Goal: Book appointment/travel/reservation

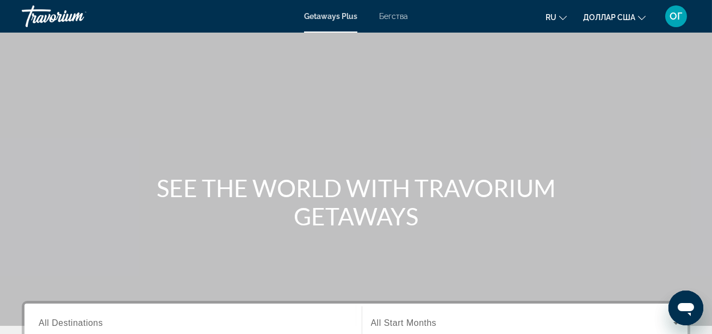
click at [392, 21] on div "Getaways Plus Бегства ru English Español Français Italiano Português русский до…" at bounding box center [356, 16] width 712 height 28
click at [394, 19] on font "Бегства" at bounding box center [393, 16] width 29 height 9
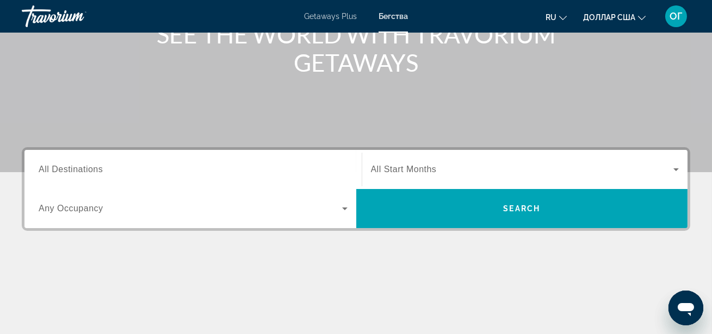
scroll to position [158, 0]
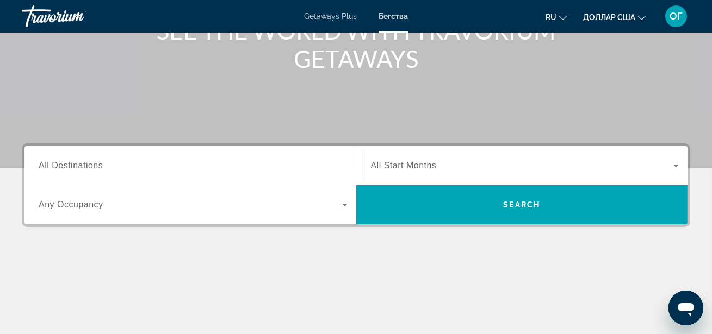
click at [270, 160] on input "Destination All Destinations" at bounding box center [193, 166] width 309 height 13
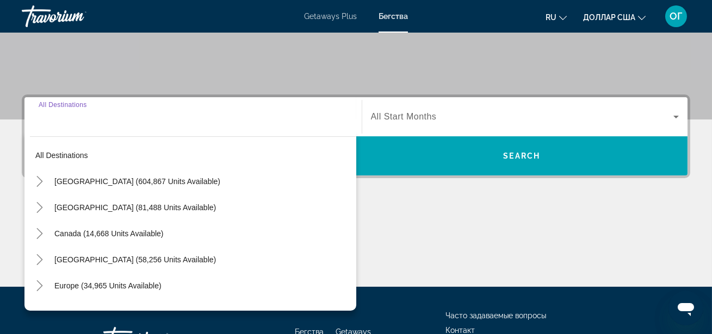
scroll to position [265, 0]
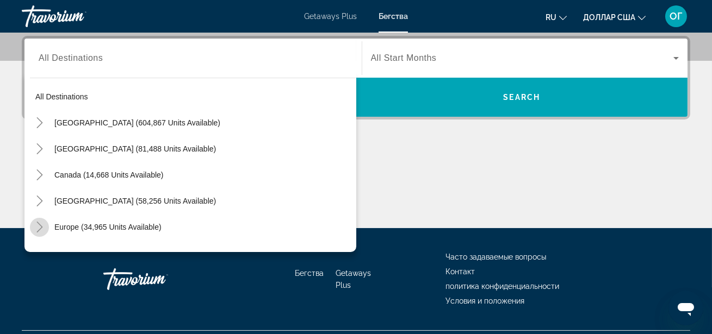
click at [46, 226] on mat-icon "Toggle Europe (34,965 units available)" at bounding box center [39, 227] width 19 height 19
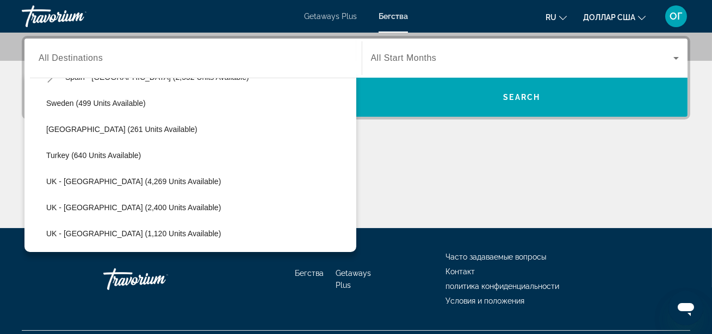
scroll to position [38, 0]
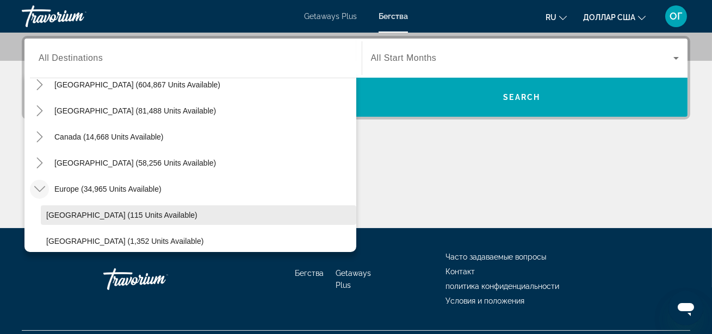
click at [84, 208] on span "Search widget" at bounding box center [198, 215] width 315 height 26
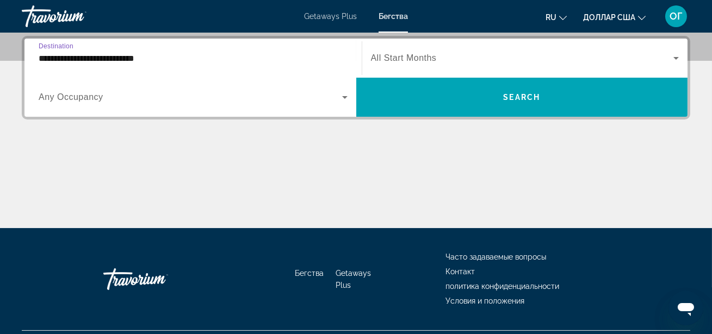
click at [340, 53] on input "**********" at bounding box center [193, 58] width 309 height 13
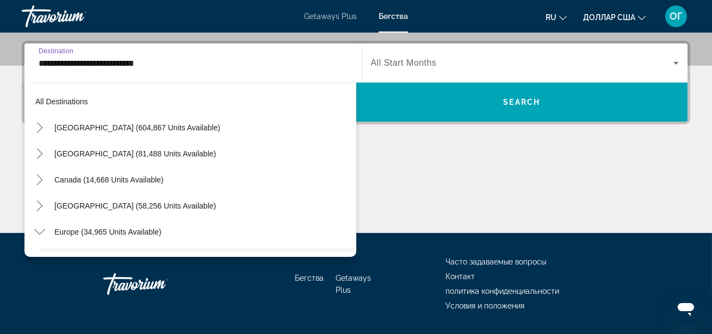
scroll to position [91, 0]
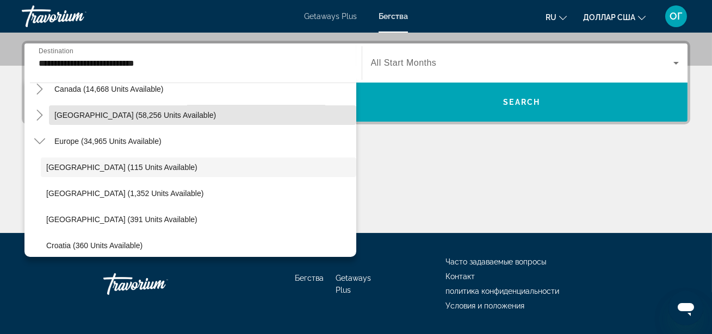
click at [356, 108] on span "Search widget" at bounding box center [202, 115] width 307 height 26
type input "**********"
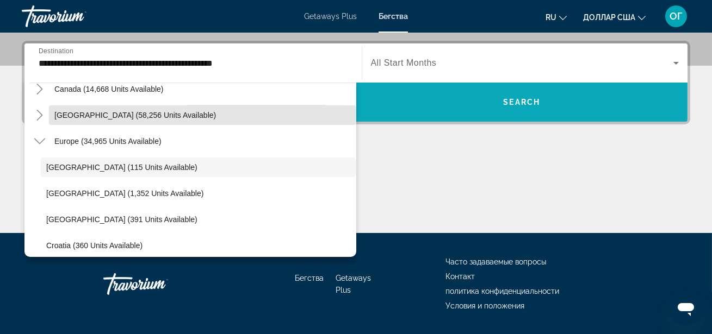
scroll to position [265, 0]
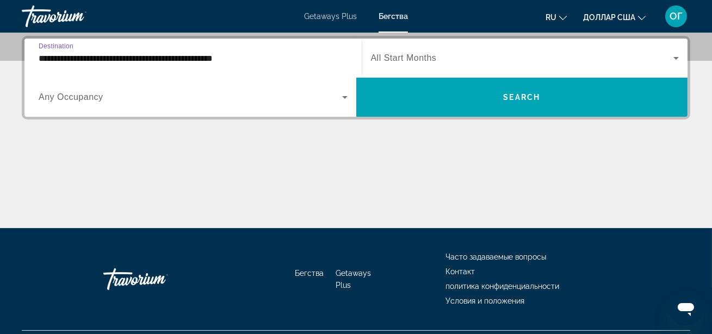
click at [334, 58] on input "**********" at bounding box center [193, 58] width 309 height 13
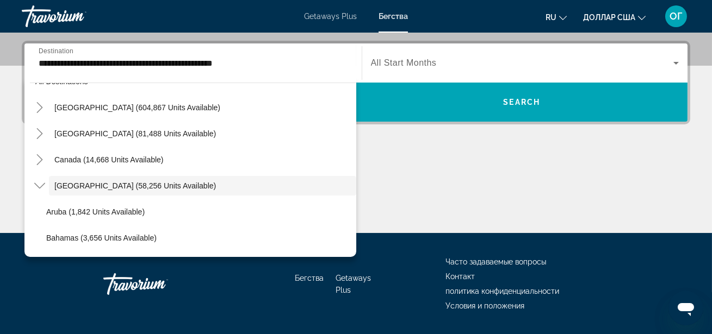
scroll to position [0, 0]
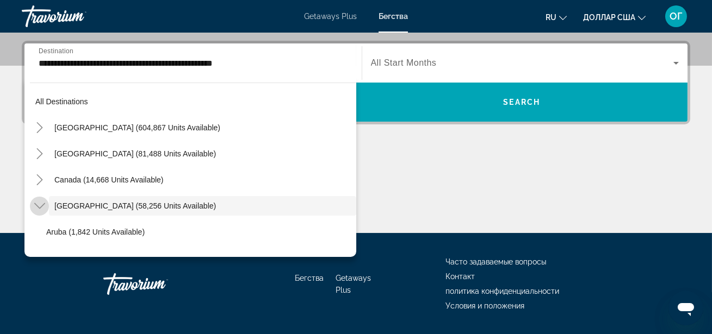
click at [39, 207] on icon "Toggle Caribbean & Atlantic Islands (58,256 units available)" at bounding box center [39, 206] width 11 height 11
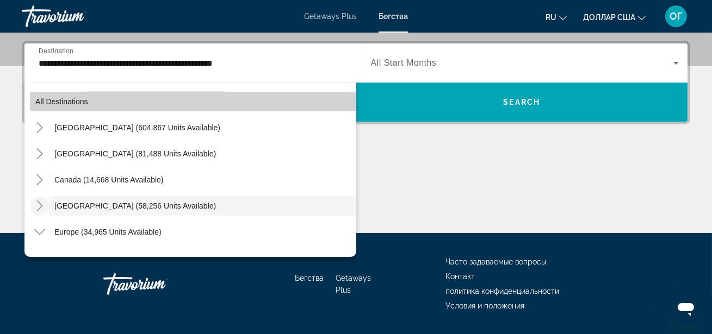
click at [83, 97] on span "All destinations" at bounding box center [61, 101] width 53 height 9
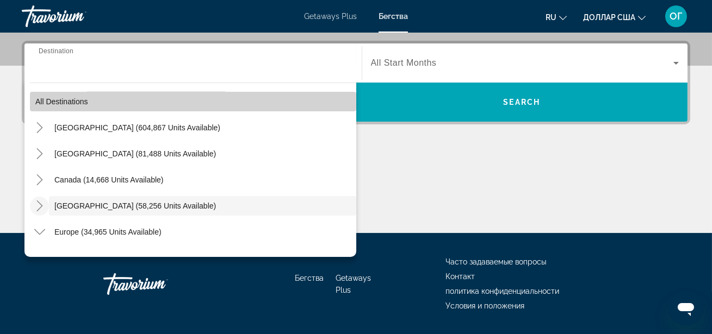
scroll to position [265, 0]
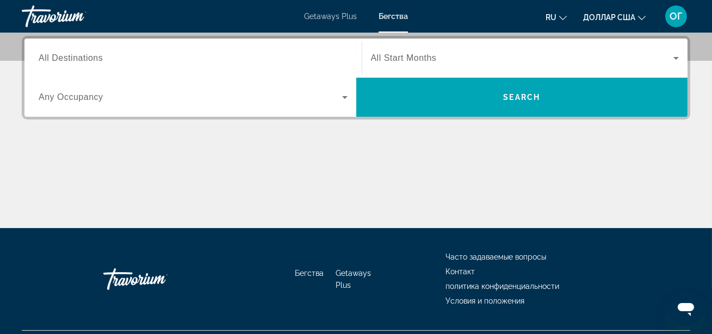
click at [223, 61] on input "Destination All Destinations" at bounding box center [193, 58] width 309 height 13
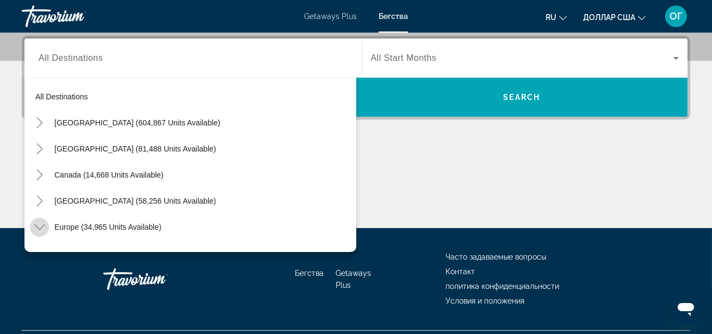
click at [40, 227] on icon "Toggle Europe (34,965 units available)" at bounding box center [39, 228] width 11 height 6
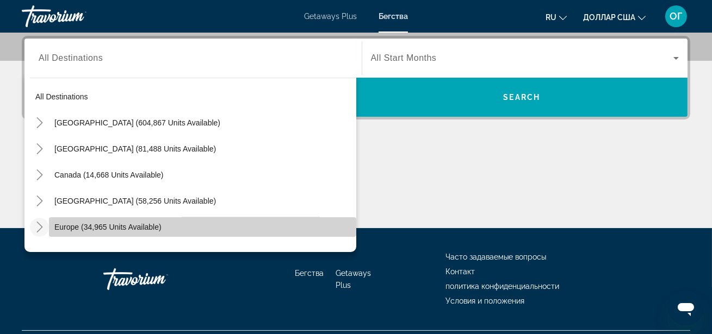
click at [200, 221] on span "Search widget" at bounding box center [202, 227] width 307 height 26
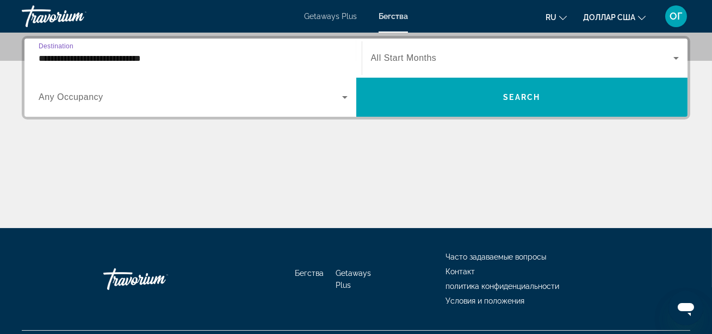
click at [325, 60] on input "**********" at bounding box center [193, 58] width 309 height 13
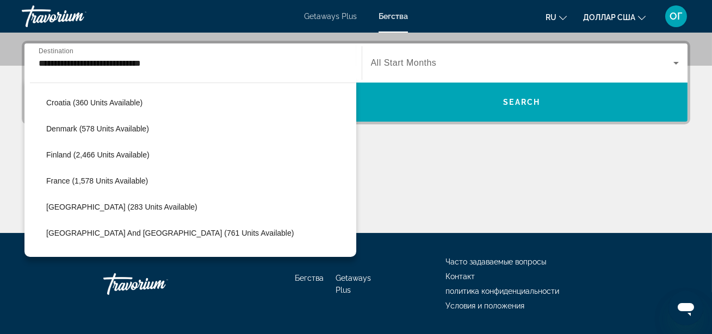
scroll to position [239, 0]
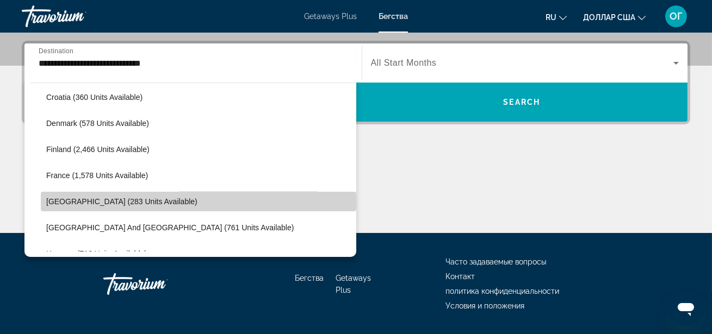
click at [213, 197] on span "Search widget" at bounding box center [198, 202] width 315 height 26
type input "**********"
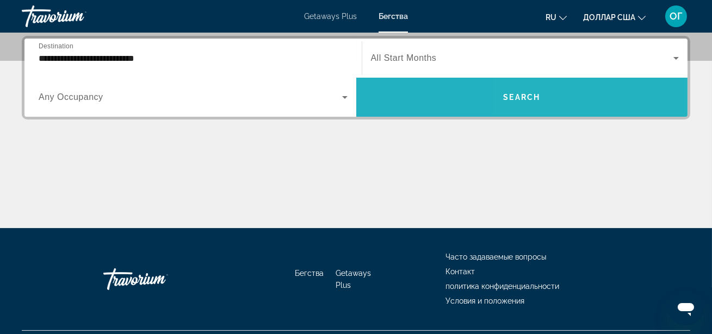
click at [575, 88] on span "Search widget" at bounding box center [522, 97] width 332 height 26
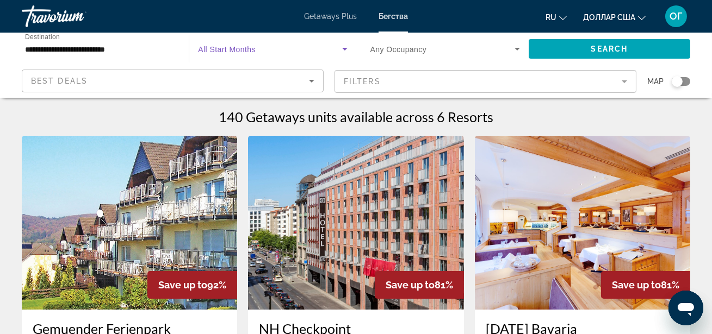
click at [344, 53] on icon "Search widget" at bounding box center [344, 48] width 13 height 13
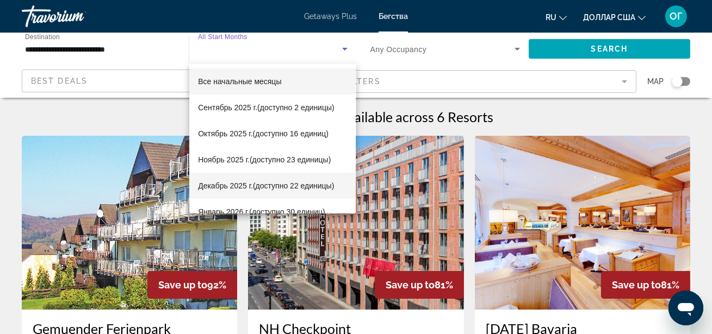
click at [243, 179] on span "Декабрь 2025 г. (доступно 22 единицы)" at bounding box center [266, 185] width 136 height 13
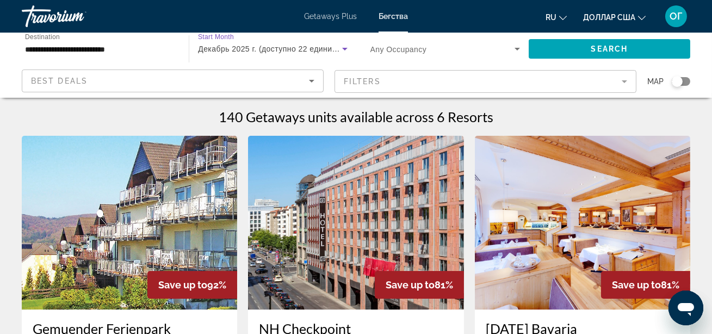
click at [346, 48] on icon "Search widget" at bounding box center [344, 48] width 13 height 13
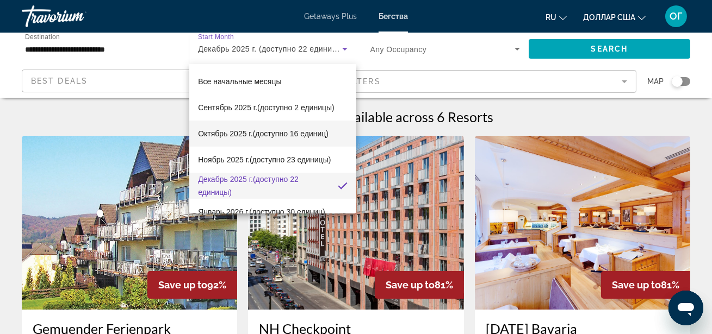
click at [246, 137] on font "Октябрь 2025 г." at bounding box center [225, 133] width 54 height 9
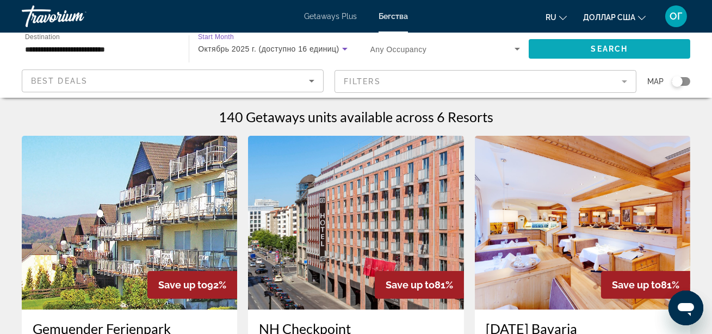
click at [625, 45] on span "Search" at bounding box center [609, 49] width 37 height 9
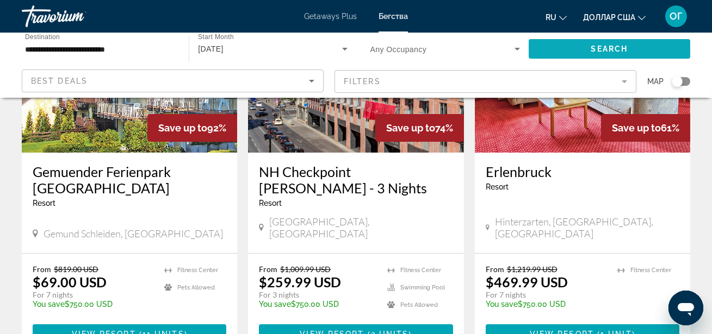
scroll to position [158, 0]
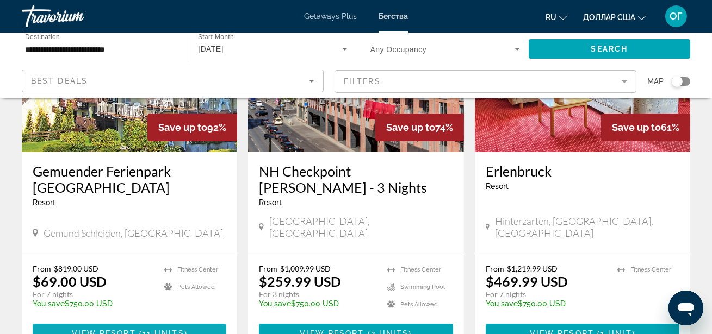
click at [127, 329] on span "View Resort" at bounding box center [104, 333] width 64 height 9
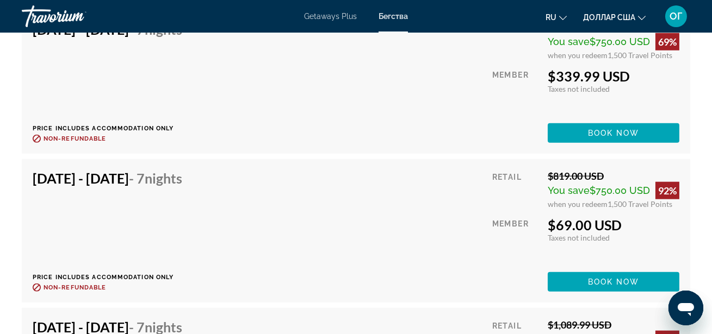
scroll to position [2517, 0]
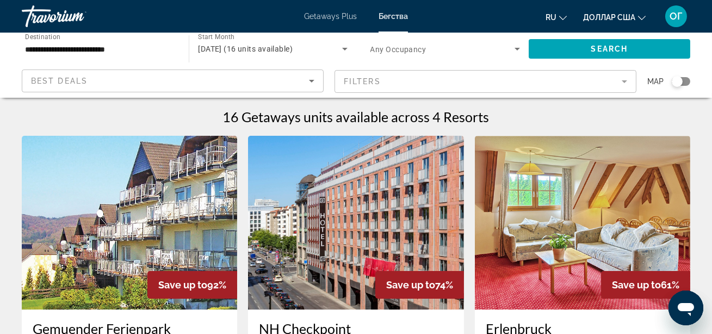
click at [115, 45] on input "**********" at bounding box center [100, 49] width 150 height 13
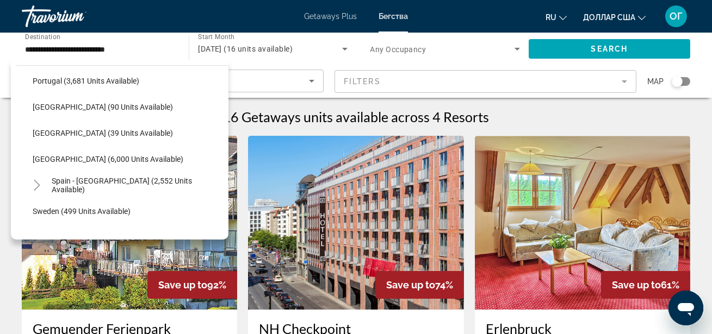
scroll to position [519, 0]
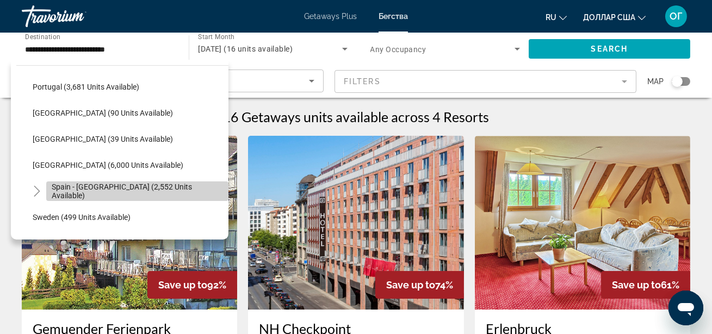
click at [138, 188] on span "Spain - [GEOGRAPHIC_DATA] (2,552 units available)" at bounding box center [137, 191] width 171 height 17
type input "**********"
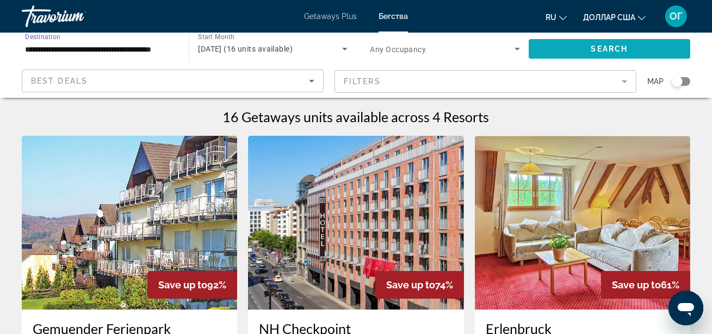
click at [565, 50] on span "Search widget" at bounding box center [608, 49] width 161 height 26
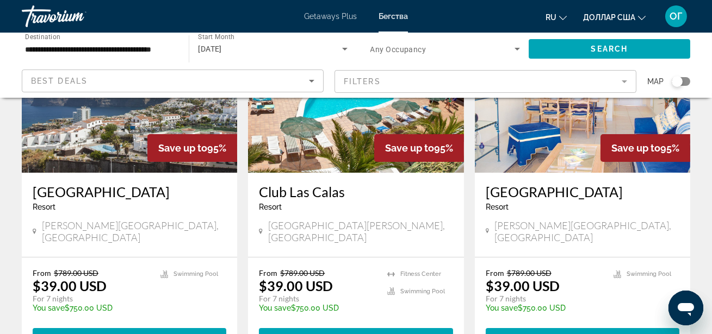
scroll to position [138, 0]
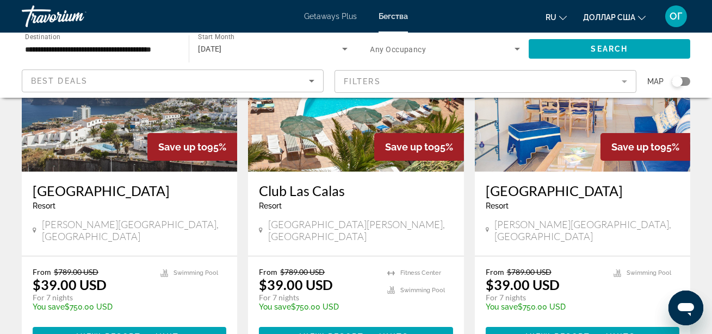
click at [329, 140] on img "Основное содержание" at bounding box center [355, 85] width 215 height 174
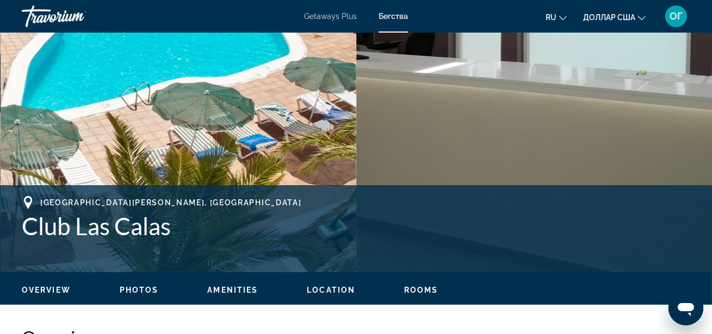
scroll to position [296, 0]
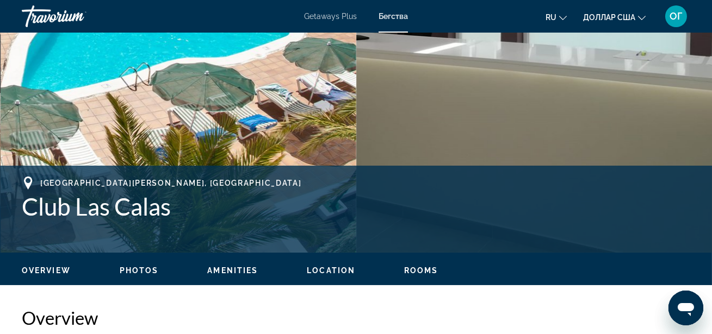
click at [332, 273] on span "Location" at bounding box center [331, 270] width 48 height 9
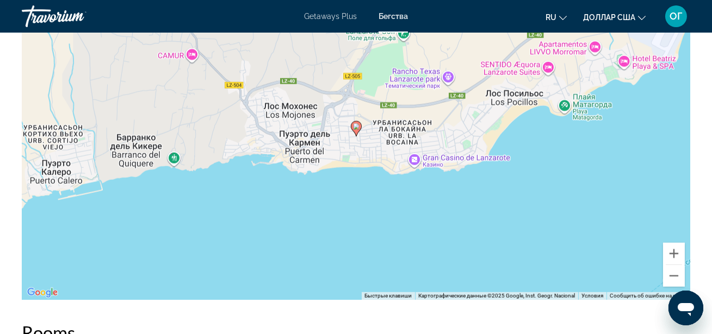
scroll to position [1916, 0]
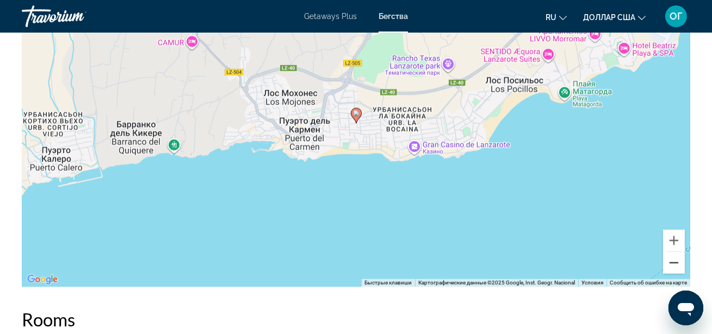
click at [675, 264] on button "Уменьшить" at bounding box center [674, 263] width 22 height 22
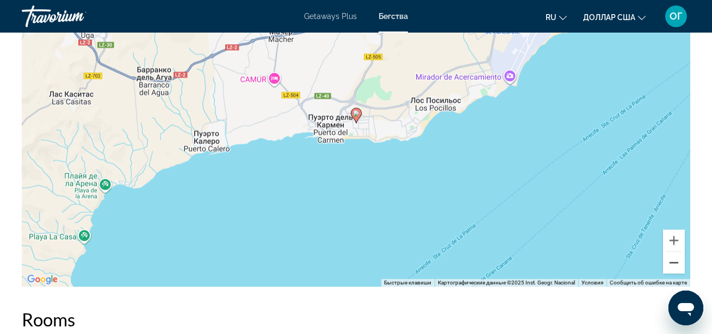
click at [675, 264] on button "Уменьшить" at bounding box center [674, 263] width 22 height 22
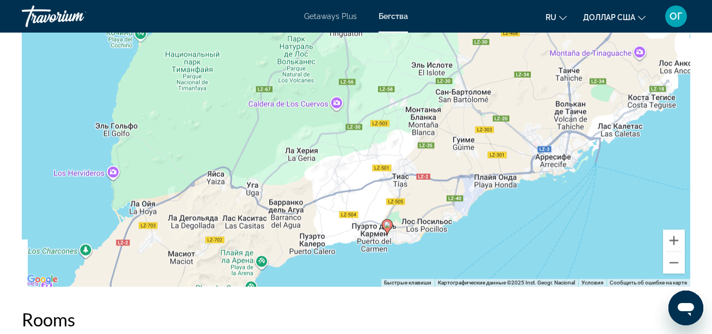
drag, startPoint x: 527, startPoint y: 125, endPoint x: 557, endPoint y: 236, distance: 115.5
click at [557, 236] on div "Чтобы активировать перетаскивание с помощью клавиатуры, нажмите Alt + Ввод. Пос…" at bounding box center [356, 124] width 668 height 326
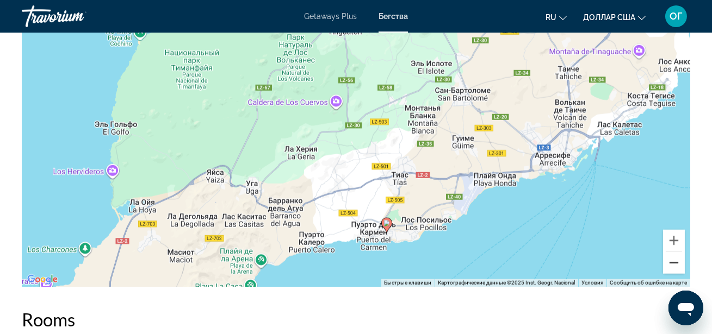
click at [675, 269] on button "Уменьшить" at bounding box center [674, 263] width 22 height 22
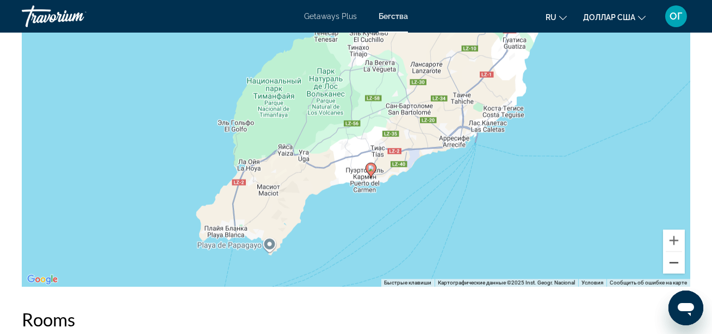
click at [675, 269] on button "Уменьшить" at bounding box center [674, 263] width 22 height 22
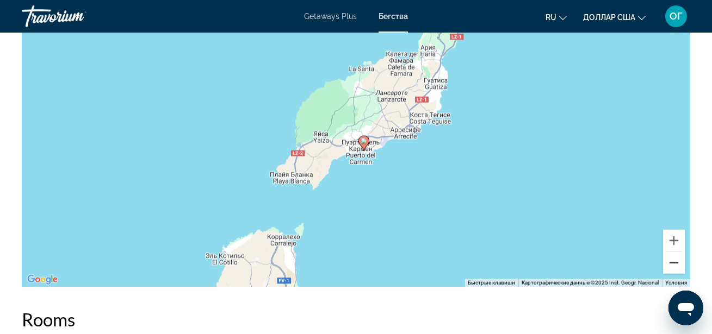
click at [675, 269] on button "Уменьшить" at bounding box center [674, 263] width 22 height 22
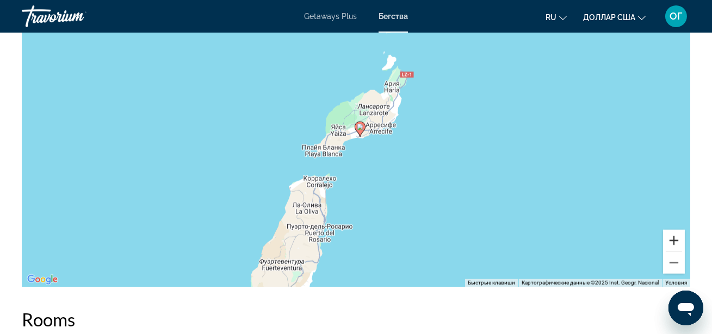
click at [679, 238] on button "Увеличить" at bounding box center [674, 241] width 22 height 22
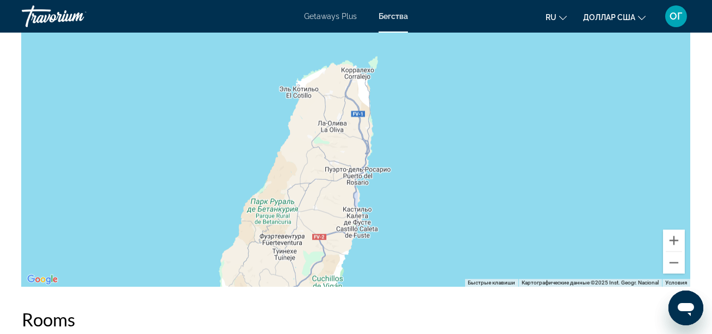
drag, startPoint x: 537, startPoint y: 202, endPoint x: 611, endPoint y: 34, distance: 183.6
click at [611, 34] on div "Чтобы активировать перетаскивание с помощью клавиатуры, нажмите Alt + Ввод. Пос…" at bounding box center [356, 124] width 668 height 326
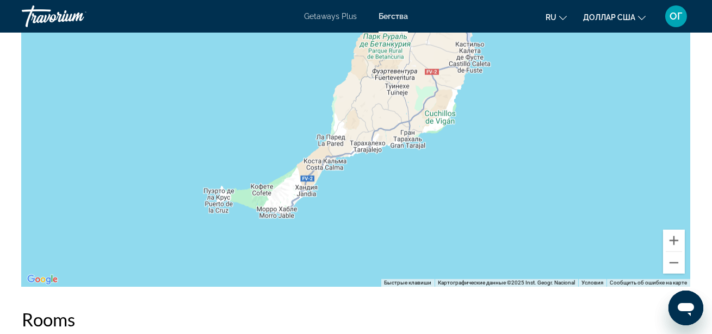
drag, startPoint x: 442, startPoint y: 210, endPoint x: 533, endPoint y: 69, distance: 168.3
click at [533, 69] on div "Чтобы активировать перетаскивание с помощью клавиатуры, нажмите Alt + Ввод. Пос…" at bounding box center [356, 124] width 668 height 326
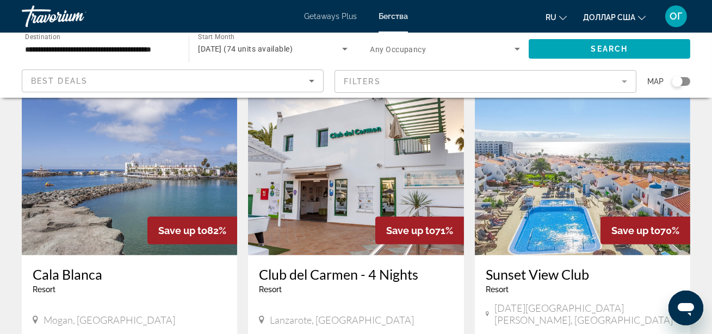
scroll to position [830, 0]
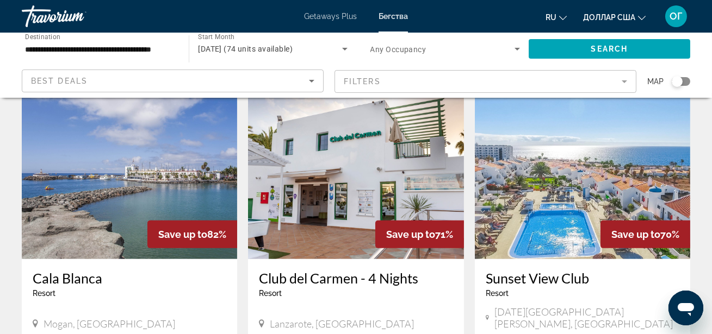
click at [571, 131] on img "Основное содержание" at bounding box center [582, 172] width 215 height 174
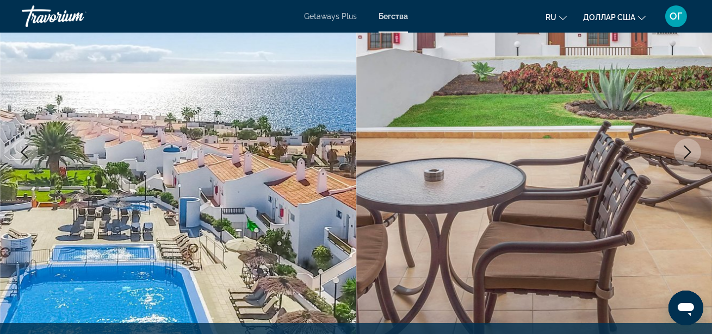
scroll to position [178, 0]
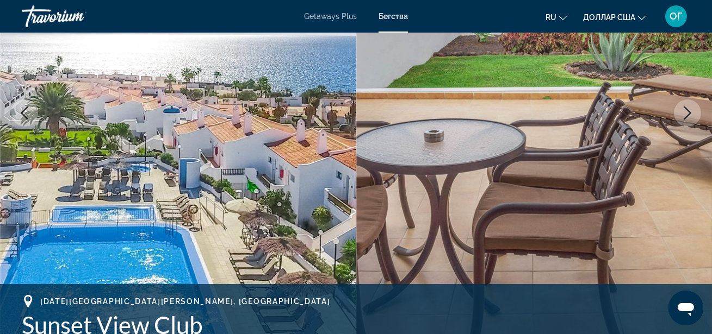
click at [689, 115] on icon "Next image" at bounding box center [687, 113] width 13 height 13
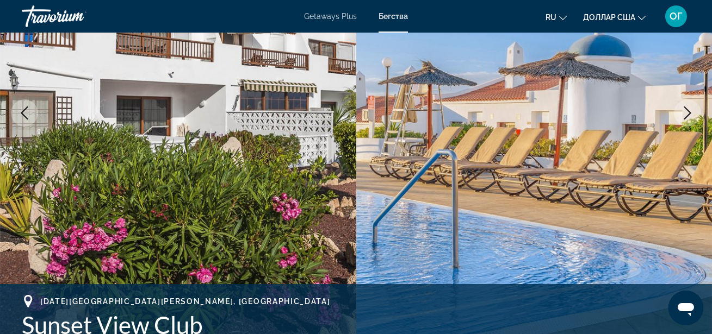
click at [689, 115] on icon "Next image" at bounding box center [687, 113] width 13 height 13
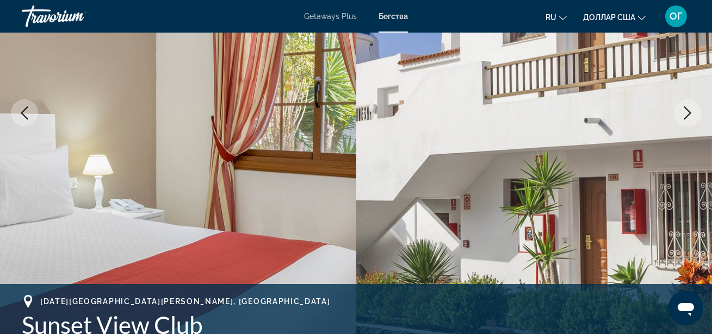
click at [689, 115] on icon "Next image" at bounding box center [687, 113] width 13 height 13
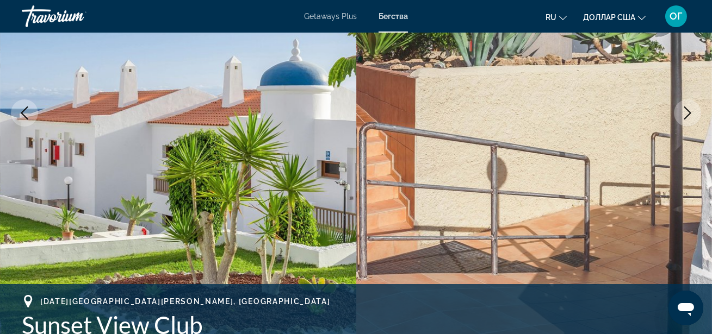
click at [689, 116] on icon "Next image" at bounding box center [687, 113] width 13 height 13
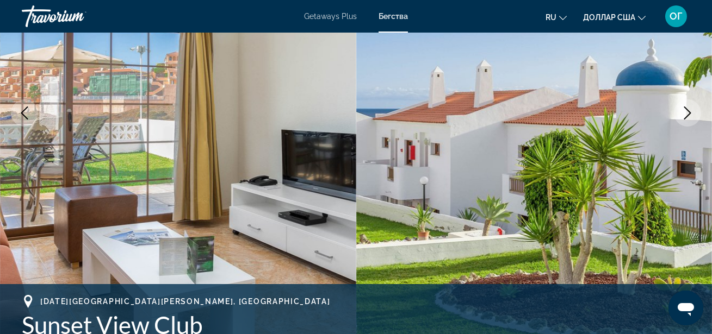
click at [690, 117] on icon "Next image" at bounding box center [687, 113] width 13 height 13
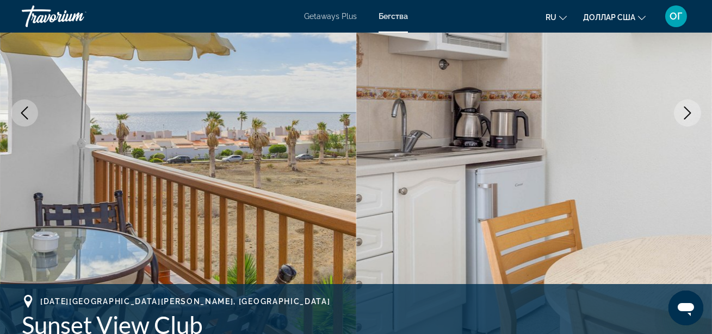
click at [690, 118] on icon "Next image" at bounding box center [687, 113] width 13 height 13
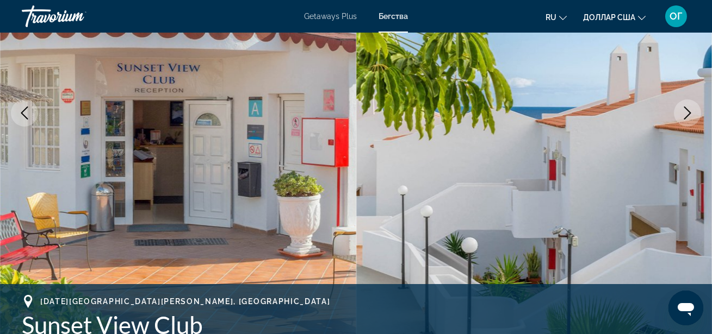
click at [690, 116] on icon "Next image" at bounding box center [687, 113] width 13 height 13
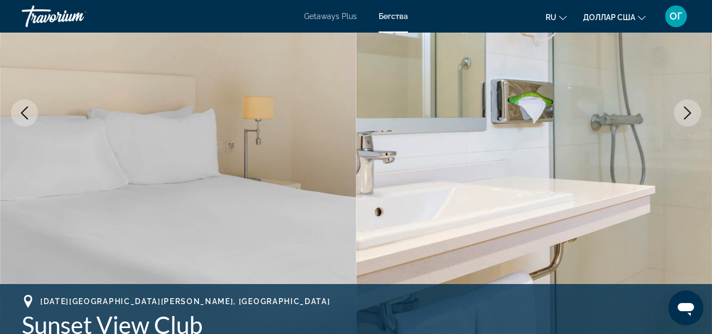
click at [690, 116] on icon "Next image" at bounding box center [687, 113] width 13 height 13
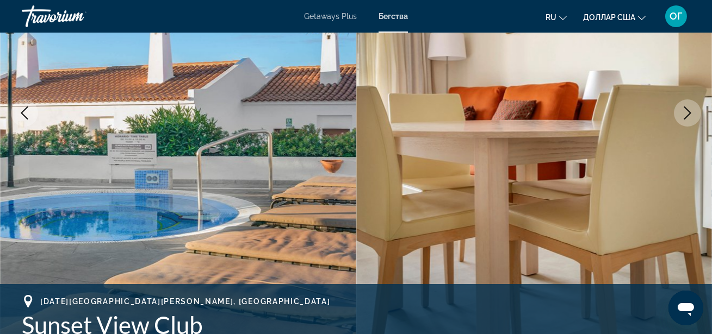
click at [690, 116] on icon "Next image" at bounding box center [687, 113] width 13 height 13
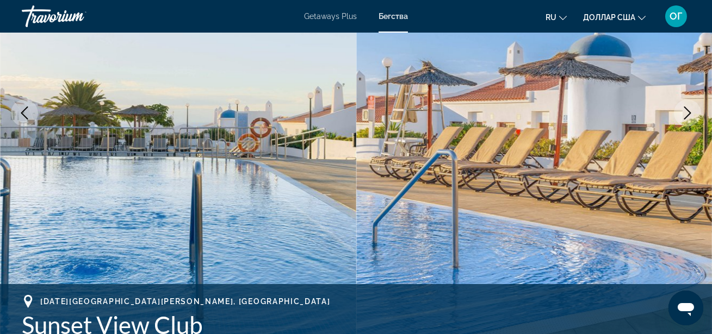
click at [690, 116] on icon "Next image" at bounding box center [687, 113] width 13 height 13
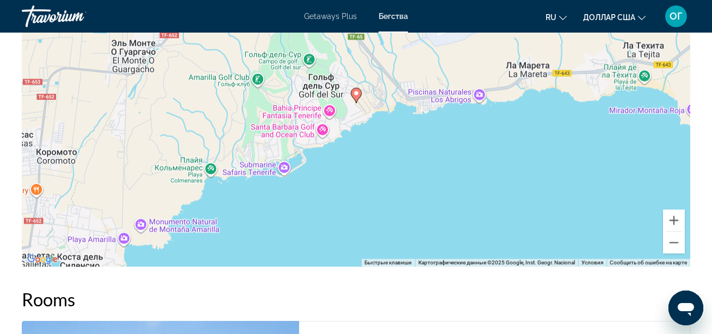
scroll to position [1996, 0]
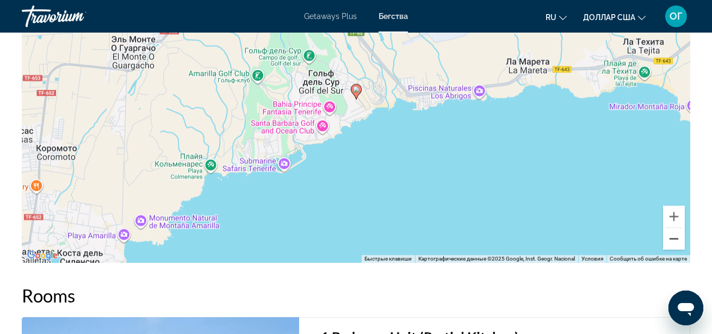
click at [673, 237] on button "Уменьшить" at bounding box center [674, 239] width 22 height 22
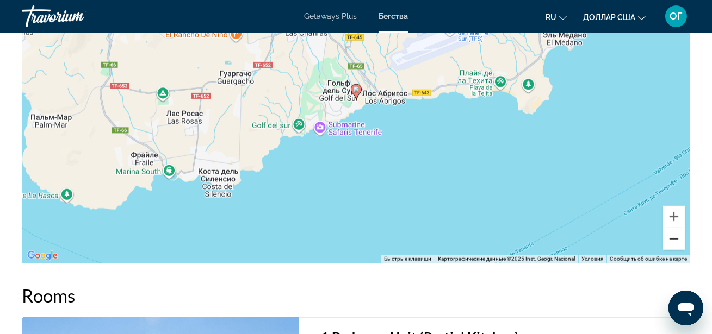
click at [673, 237] on button "Уменьшить" at bounding box center [674, 239] width 22 height 22
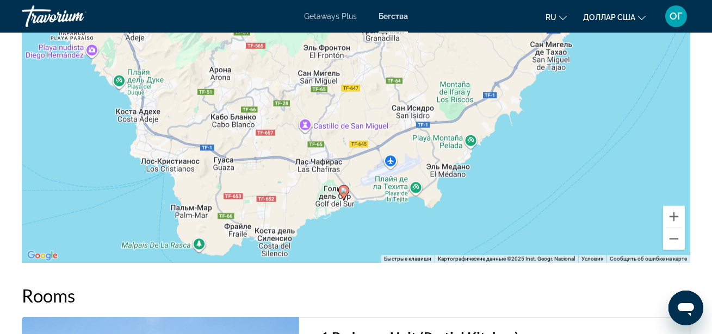
drag, startPoint x: 552, startPoint y: 84, endPoint x: 539, endPoint y: 185, distance: 102.0
click at [539, 185] on div "Чтобы активировать перетаскивание с помощью клавиатуры, нажмите Alt + Ввод. Пос…" at bounding box center [356, 100] width 668 height 326
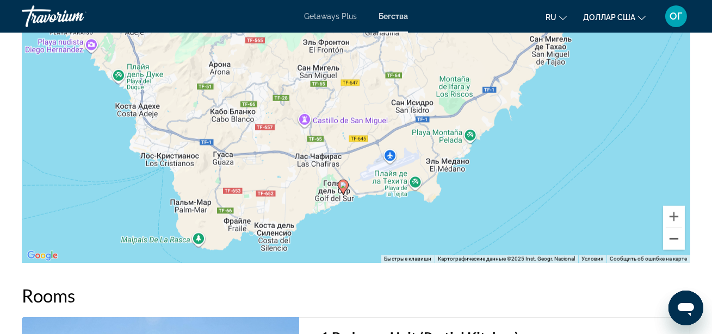
click at [676, 240] on button "Уменьшить" at bounding box center [674, 239] width 22 height 22
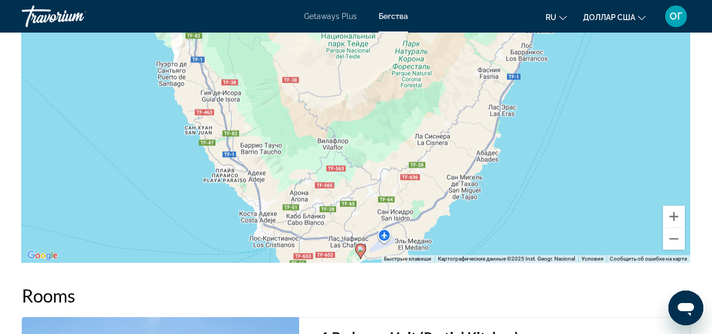
drag, startPoint x: 556, startPoint y: 88, endPoint x: 566, endPoint y: 200, distance: 111.9
click at [566, 200] on div "Чтобы активировать перетаскивание с помощью клавиатуры, нажмите Alt + Ввод. Пос…" at bounding box center [356, 100] width 668 height 326
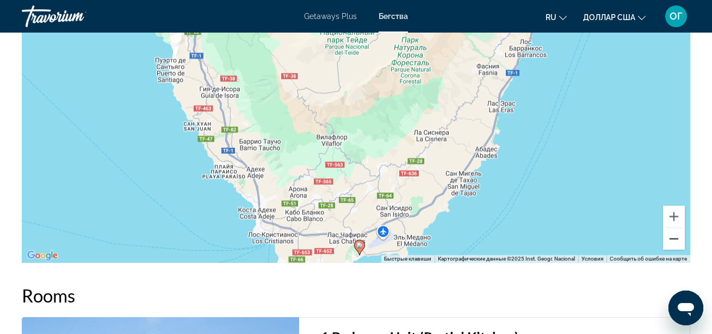
click at [675, 247] on button "Уменьшить" at bounding box center [674, 239] width 22 height 22
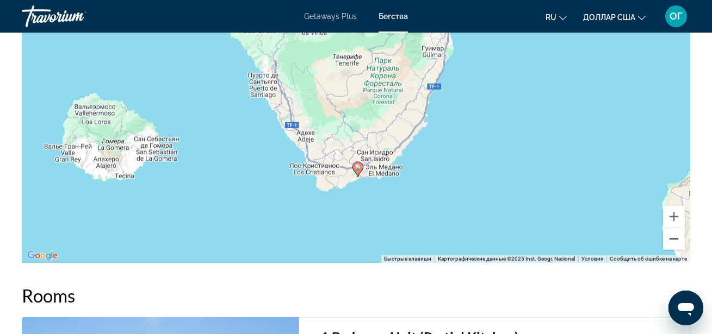
click at [675, 247] on button "Уменьшить" at bounding box center [674, 239] width 22 height 22
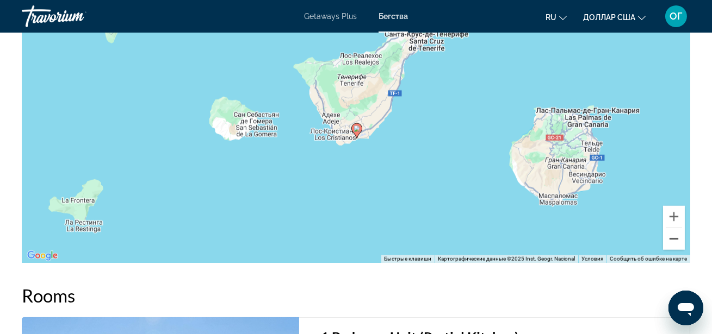
click at [679, 241] on button "Уменьшить" at bounding box center [674, 239] width 22 height 22
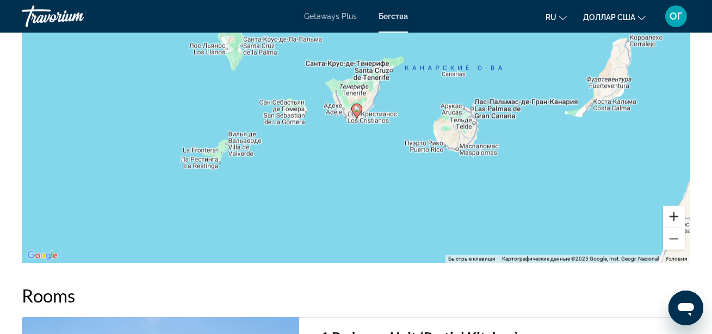
click at [674, 217] on button "Увеличить" at bounding box center [674, 217] width 22 height 22
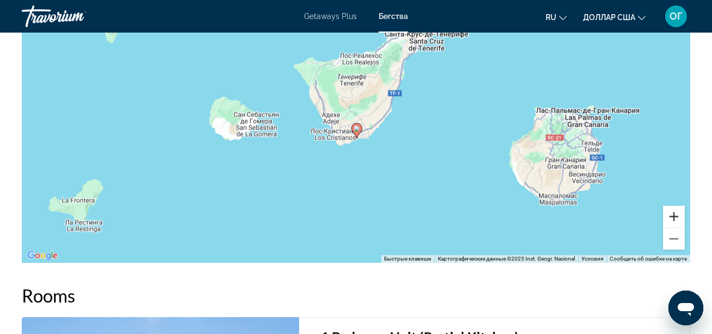
click at [674, 217] on button "Увеличить" at bounding box center [674, 217] width 22 height 22
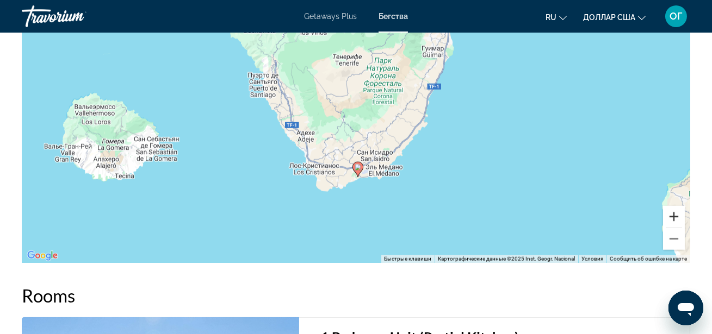
click at [674, 217] on button "Увеличить" at bounding box center [674, 217] width 22 height 22
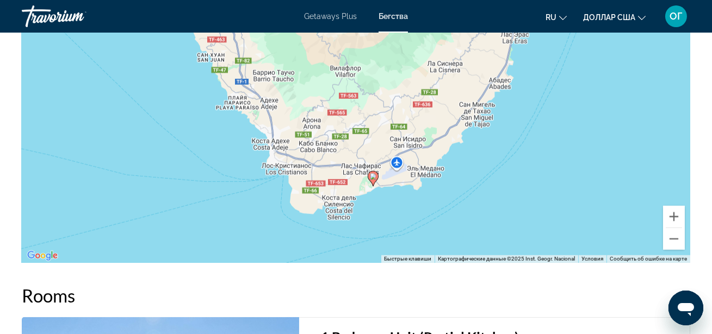
drag, startPoint x: 561, startPoint y: 233, endPoint x: 575, endPoint y: 162, distance: 72.0
click at [575, 162] on div "Чтобы активировать перетаскивание с помощью клавиатуры, нажмите Alt + Ввод. Пос…" at bounding box center [356, 100] width 668 height 326
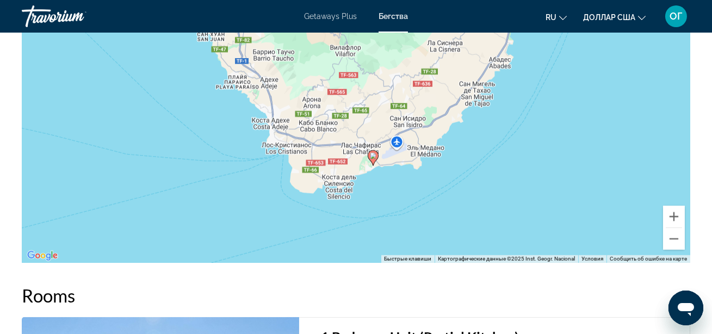
click at [543, 295] on h2 "Rooms" at bounding box center [356, 296] width 668 height 22
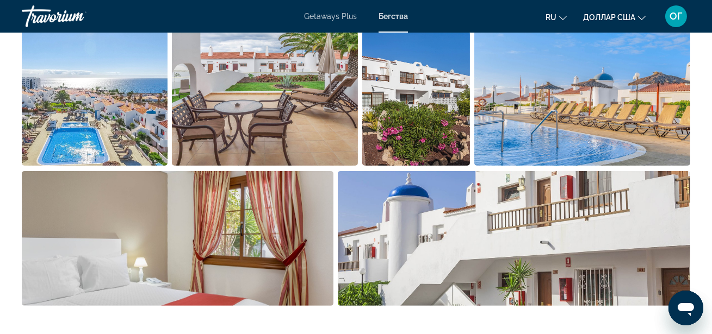
scroll to position [731, 0]
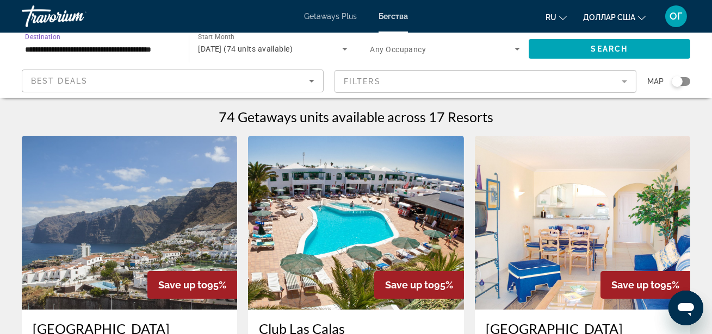
click at [122, 50] on input "**********" at bounding box center [100, 49] width 150 height 13
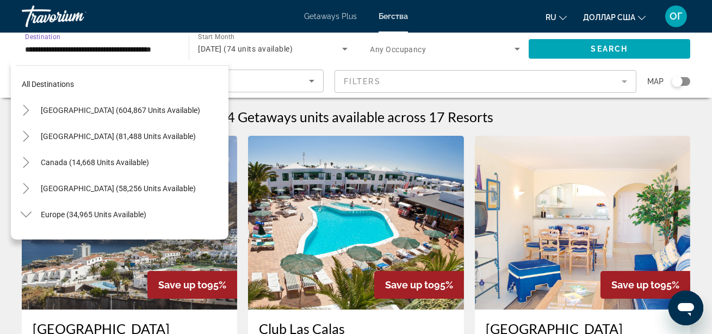
scroll to position [560, 0]
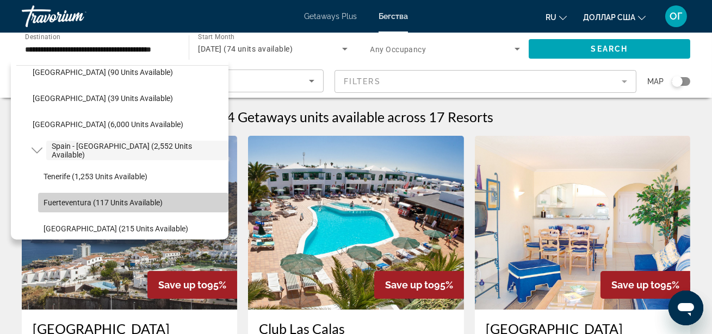
click at [126, 200] on span "Fuerteventura (117 units available)" at bounding box center [102, 202] width 119 height 9
type input "**********"
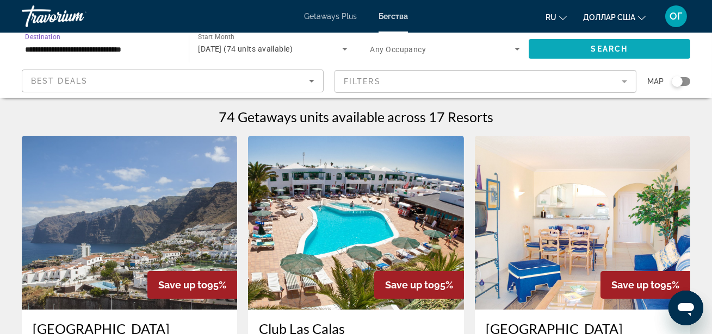
click at [629, 46] on span "Search widget" at bounding box center [608, 49] width 161 height 26
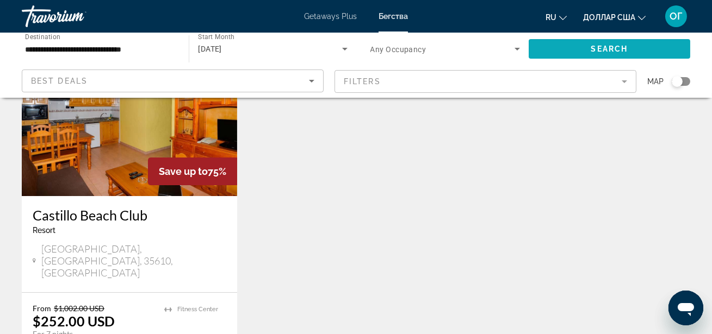
scroll to position [79, 0]
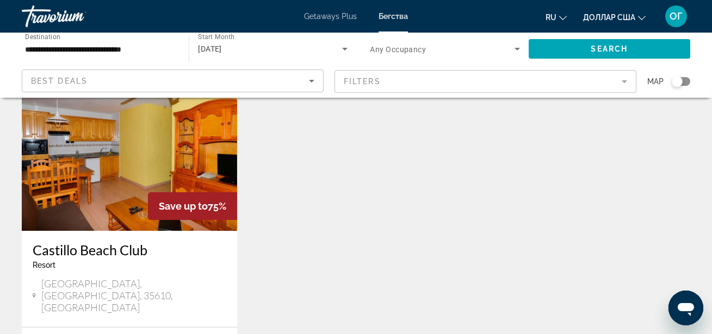
click at [165, 45] on input "**********" at bounding box center [100, 49] width 150 height 13
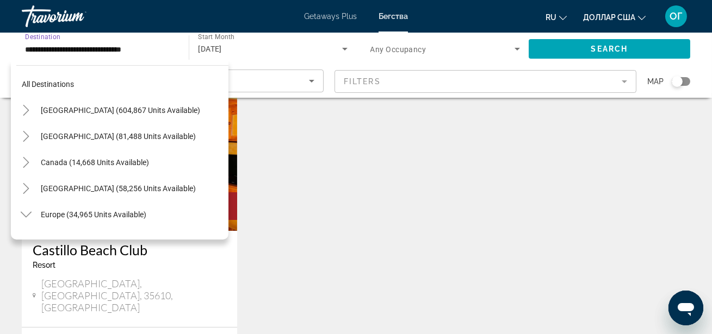
scroll to position [613, 0]
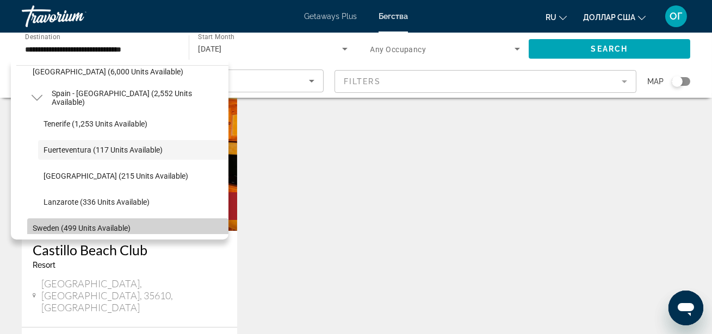
click at [113, 227] on span "Sweden (499 units available)" at bounding box center [82, 228] width 98 height 9
type input "**********"
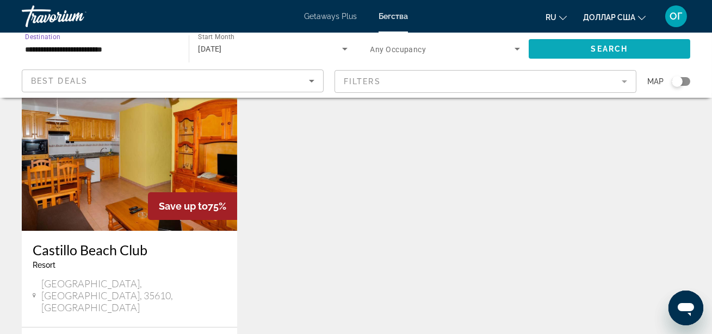
click at [577, 49] on span "Search widget" at bounding box center [608, 49] width 161 height 26
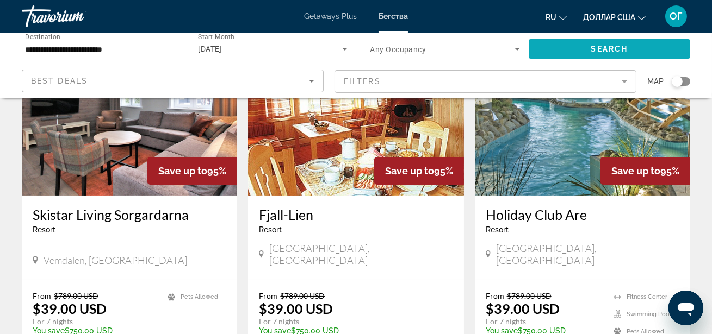
scroll to position [119, 0]
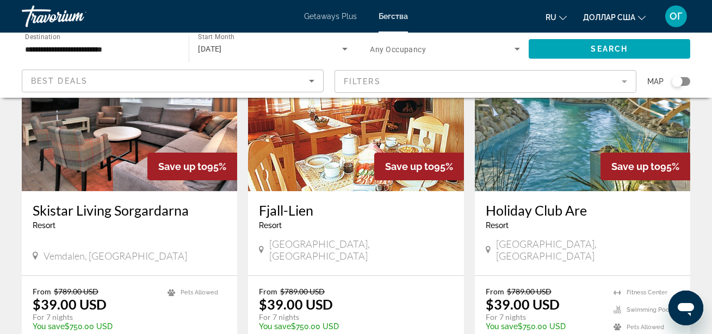
click at [578, 146] on img "Основное содержание" at bounding box center [582, 104] width 215 height 174
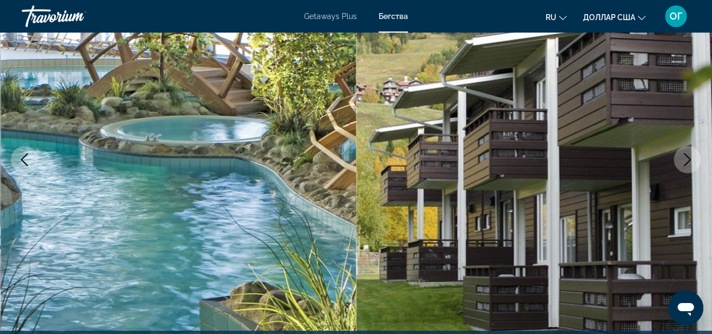
scroll to position [158, 0]
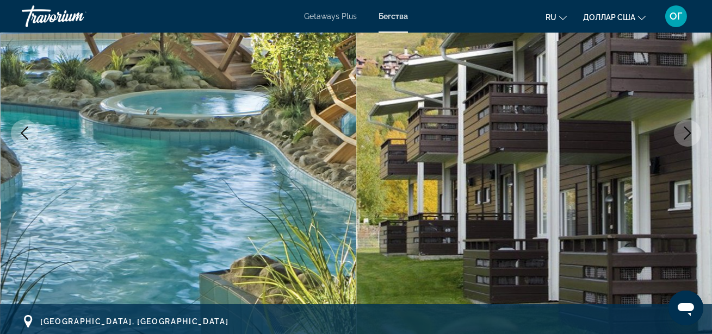
click at [685, 132] on icon "Next image" at bounding box center [687, 133] width 13 height 13
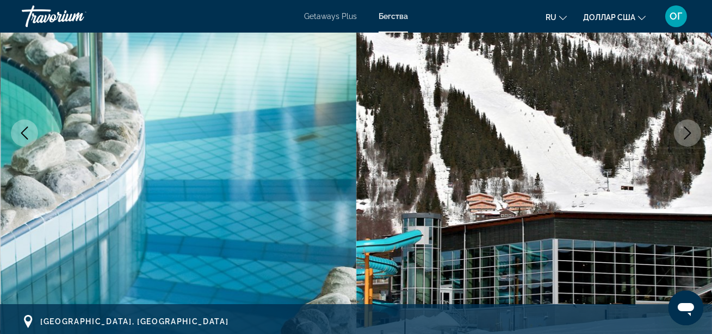
click at [685, 132] on icon "Next image" at bounding box center [687, 133] width 13 height 13
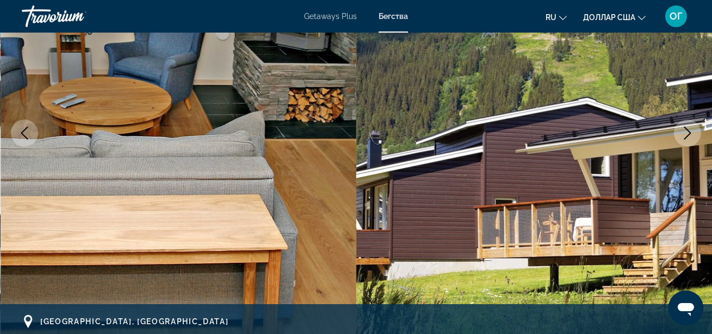
click at [685, 132] on icon "Next image" at bounding box center [687, 133] width 13 height 13
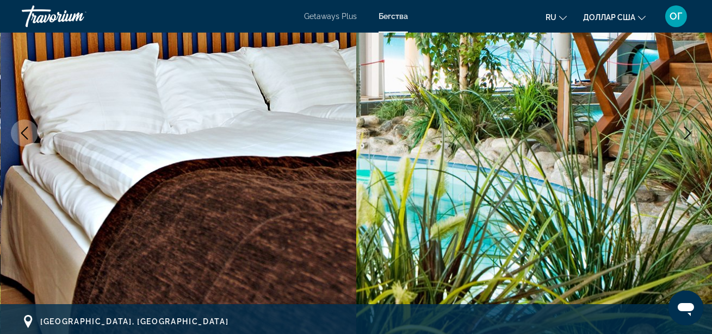
click at [685, 132] on icon "Next image" at bounding box center [687, 133] width 13 height 13
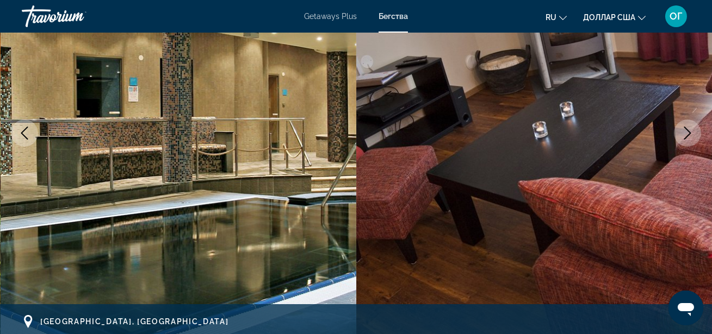
click at [685, 132] on icon "Next image" at bounding box center [687, 133] width 13 height 13
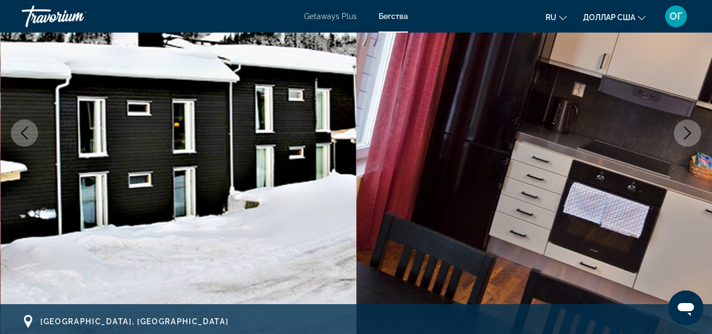
click at [685, 132] on icon "Next image" at bounding box center [687, 133] width 13 height 13
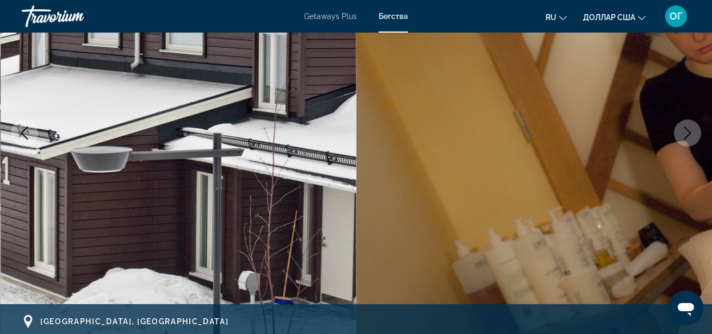
click at [685, 132] on icon "Next image" at bounding box center [687, 133] width 13 height 13
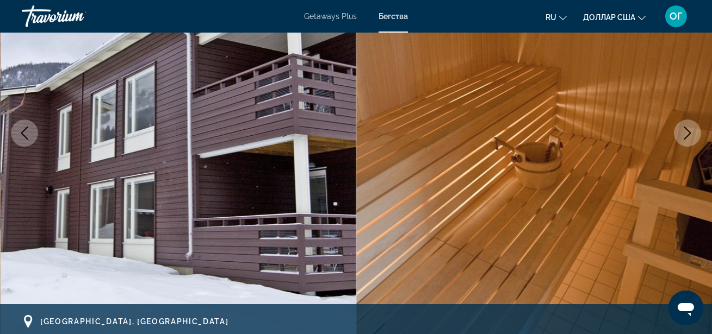
click at [685, 132] on icon "Next image" at bounding box center [687, 133] width 13 height 13
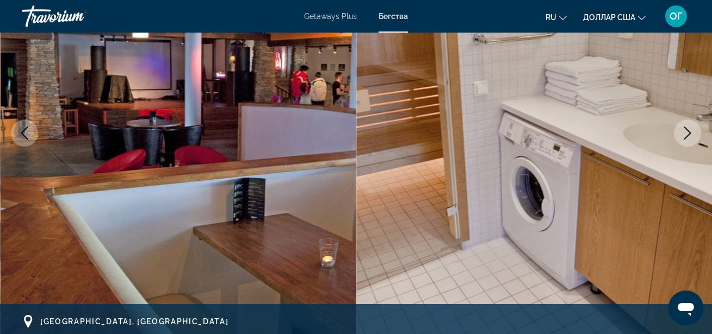
click at [685, 132] on icon "Next image" at bounding box center [687, 133] width 13 height 13
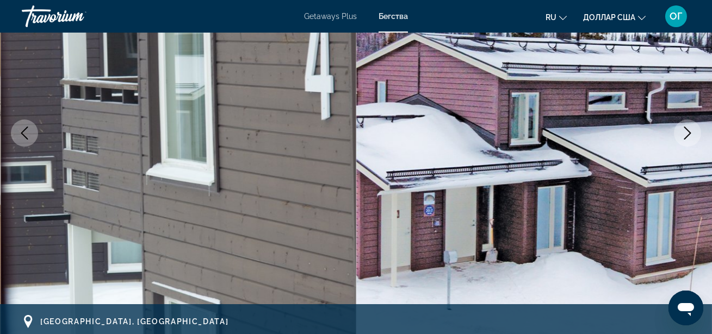
click at [685, 132] on icon "Next image" at bounding box center [687, 133] width 13 height 13
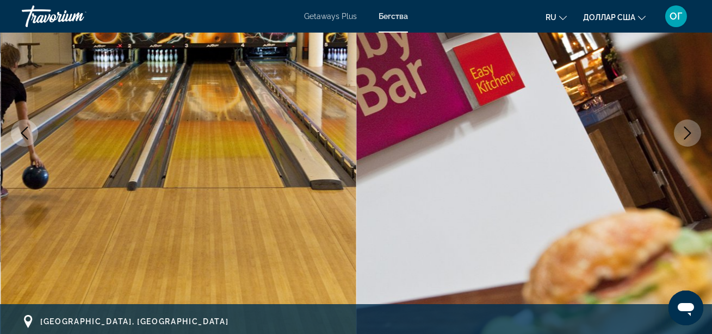
click at [685, 132] on icon "Next image" at bounding box center [687, 133] width 13 height 13
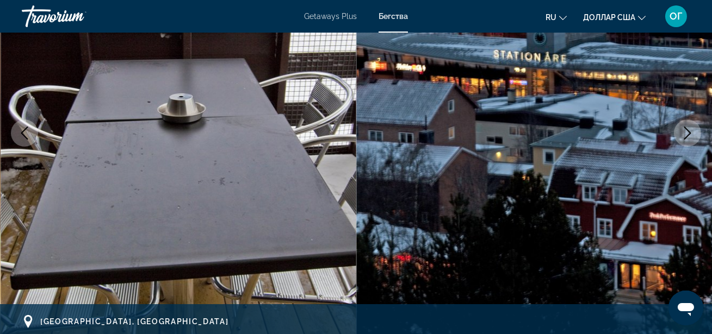
click at [685, 132] on icon "Next image" at bounding box center [687, 133] width 13 height 13
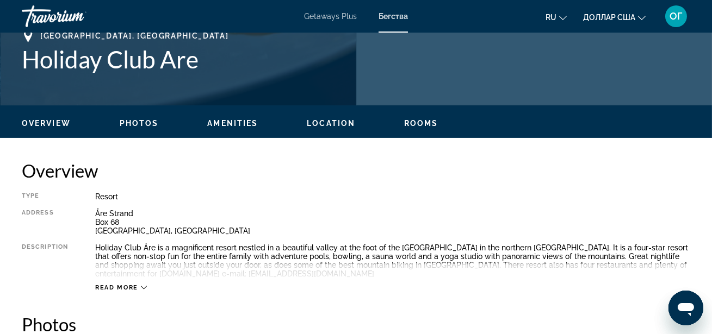
scroll to position [435, 0]
